Goal: Transaction & Acquisition: Purchase product/service

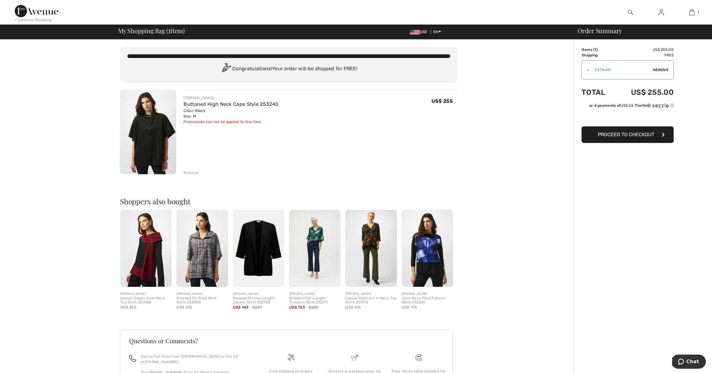
click at [598, 124] on div at bounding box center [627, 118] width 92 height 16
click at [601, 135] on span "Proceed to Checkout" at bounding box center [626, 135] width 56 height 6
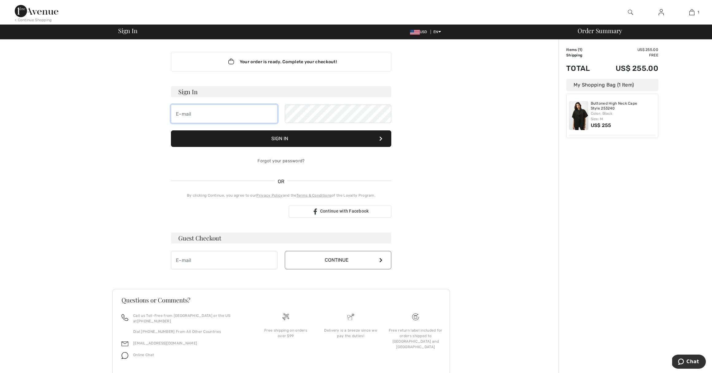
type input "lmduman@comcast.net"
click at [232, 135] on button "Sign In" at bounding box center [281, 138] width 220 height 17
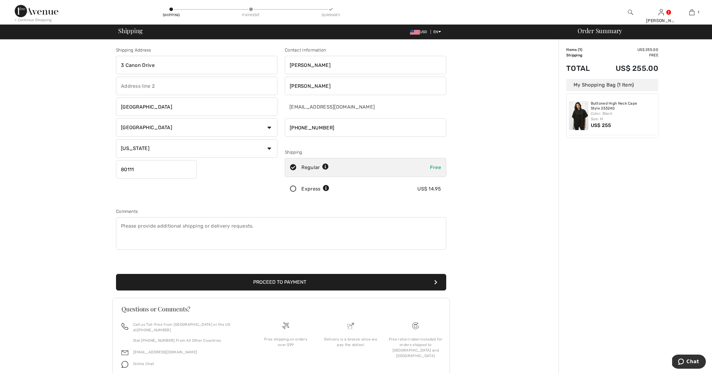
click at [268, 281] on button "Proceed to Payment" at bounding box center [281, 282] width 330 height 17
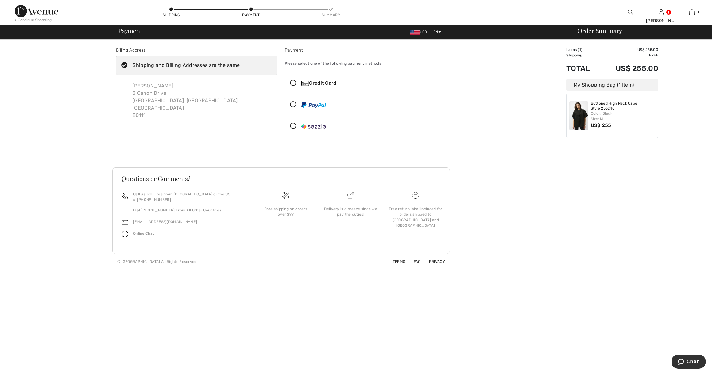
click at [293, 103] on icon at bounding box center [293, 105] width 16 height 6
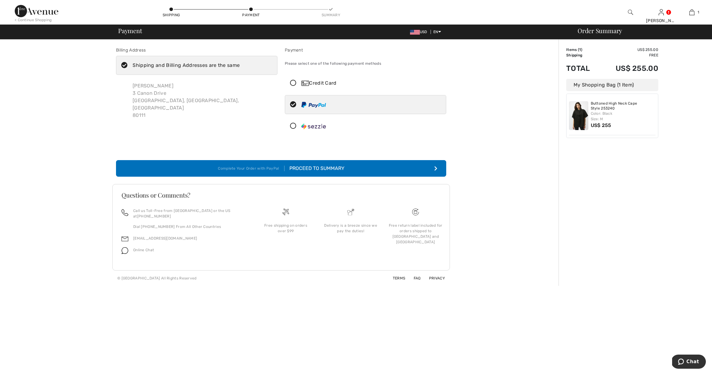
click at [314, 167] on div "Proceed to Summary" at bounding box center [314, 168] width 60 height 7
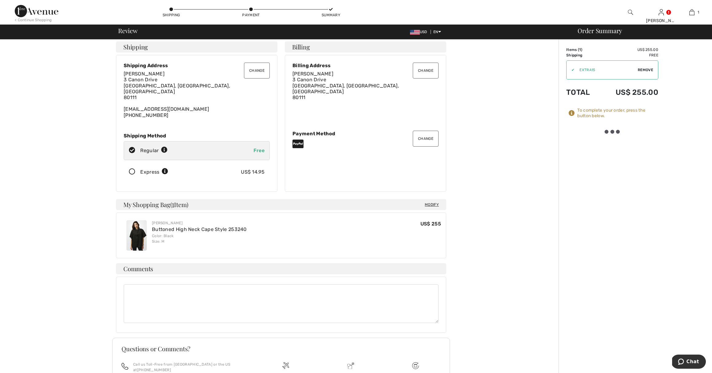
scroll to position [3, 0]
